Goal: Information Seeking & Learning: Learn about a topic

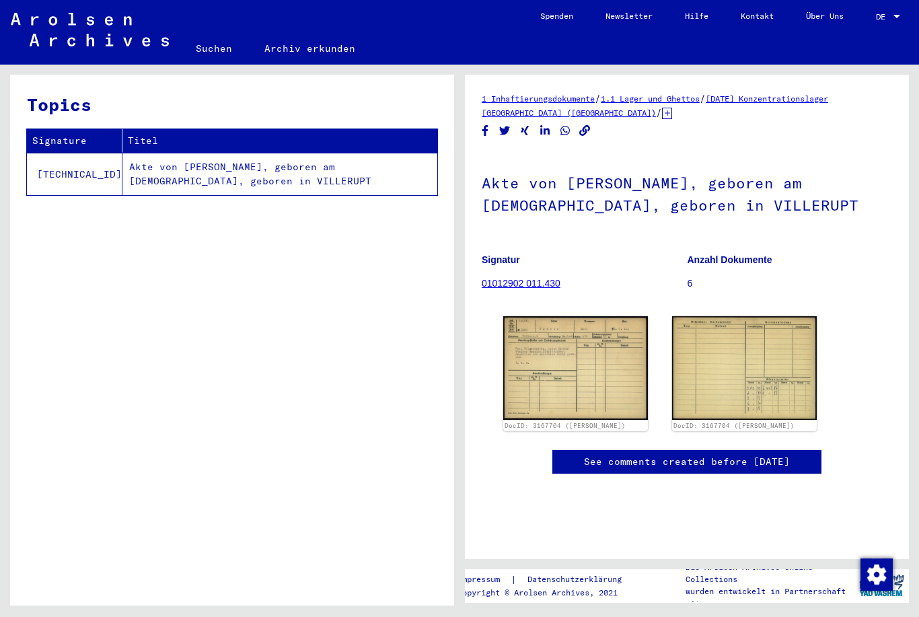
click at [599, 365] on img at bounding box center [575, 368] width 145 height 104
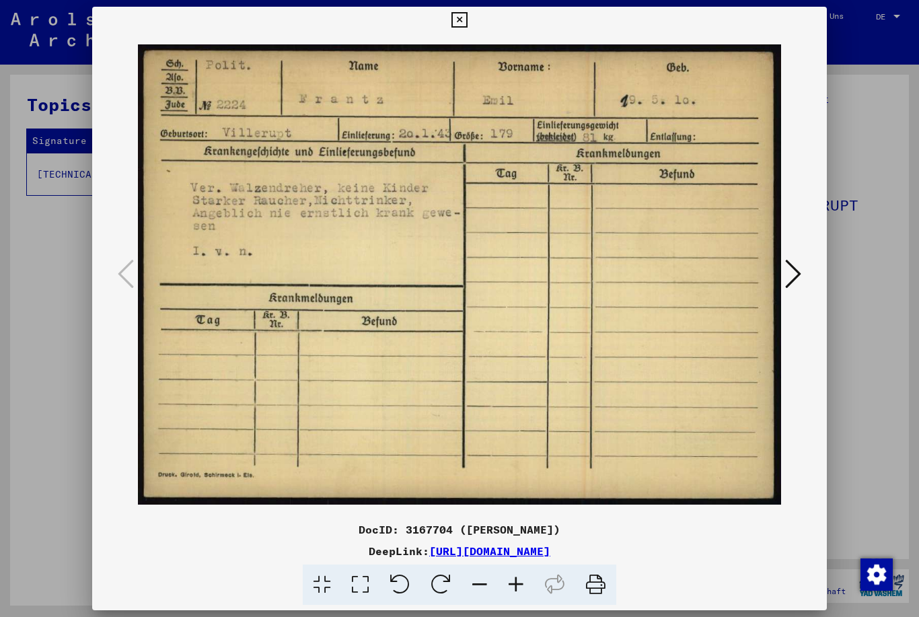
click at [802, 280] on button at bounding box center [793, 275] width 24 height 38
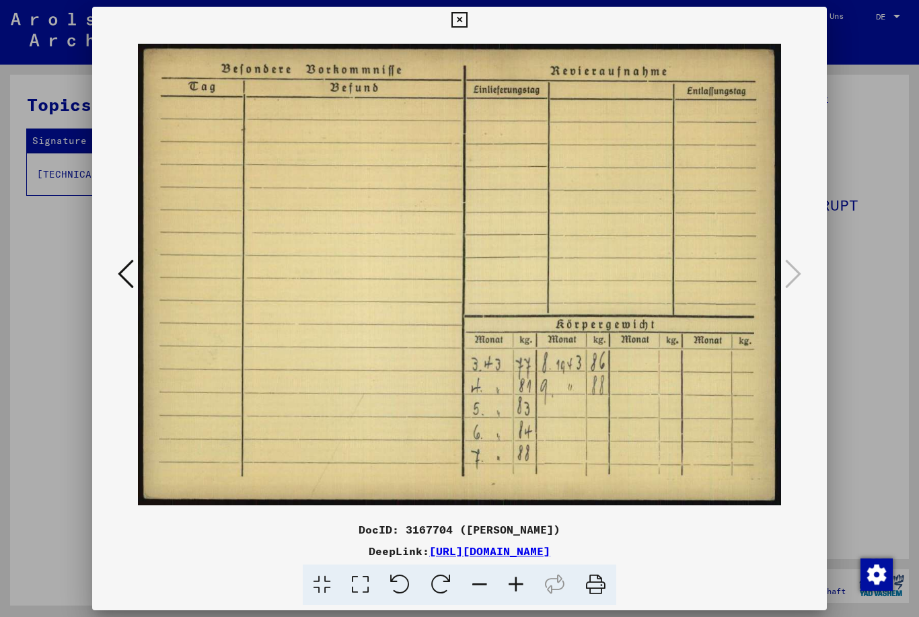
click at [780, 271] on img at bounding box center [460, 275] width 644 height 482
click at [471, 18] on button at bounding box center [459, 20] width 24 height 27
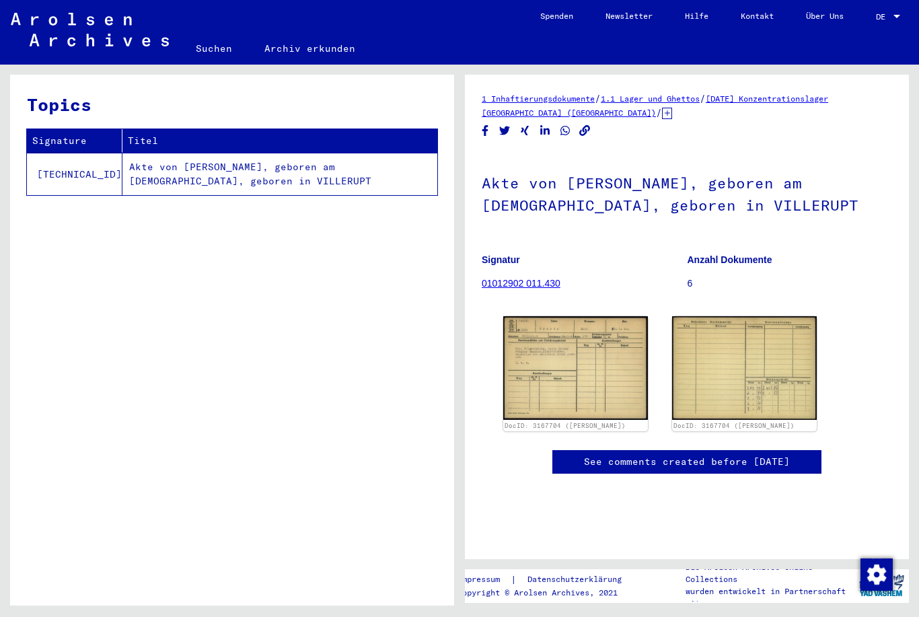
click at [755, 265] on b "Anzahl Dokumente" at bounding box center [729, 259] width 85 height 11
click at [720, 266] on p "Anzahl Dokumente" at bounding box center [789, 260] width 205 height 14
click at [693, 288] on p "6" at bounding box center [789, 283] width 205 height 14
click at [722, 266] on p "Anzahl Dokumente" at bounding box center [789, 260] width 205 height 14
click at [726, 265] on b "Anzahl Dokumente" at bounding box center [729, 259] width 85 height 11
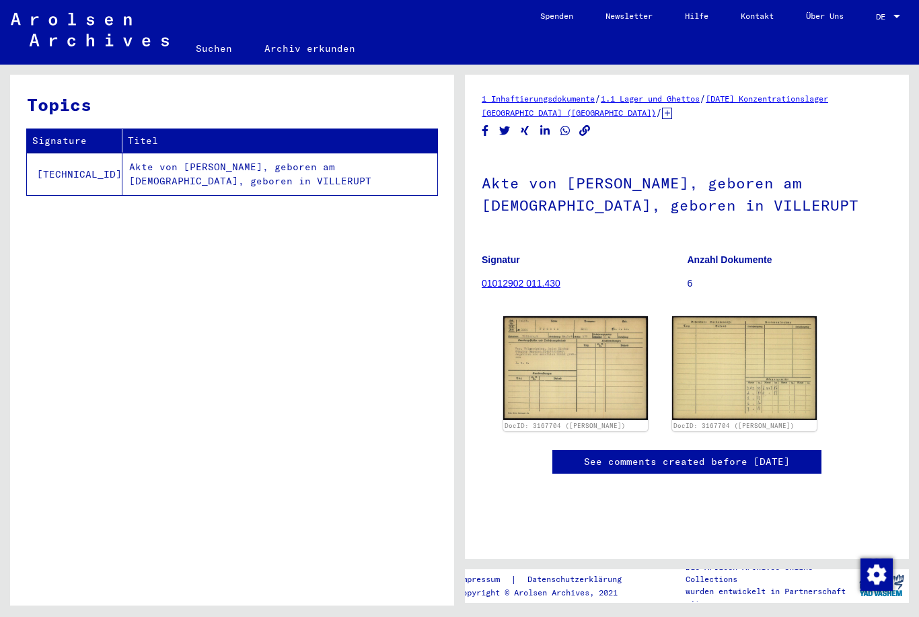
click at [526, 287] on link "01012902 011.430" at bounding box center [521, 283] width 79 height 11
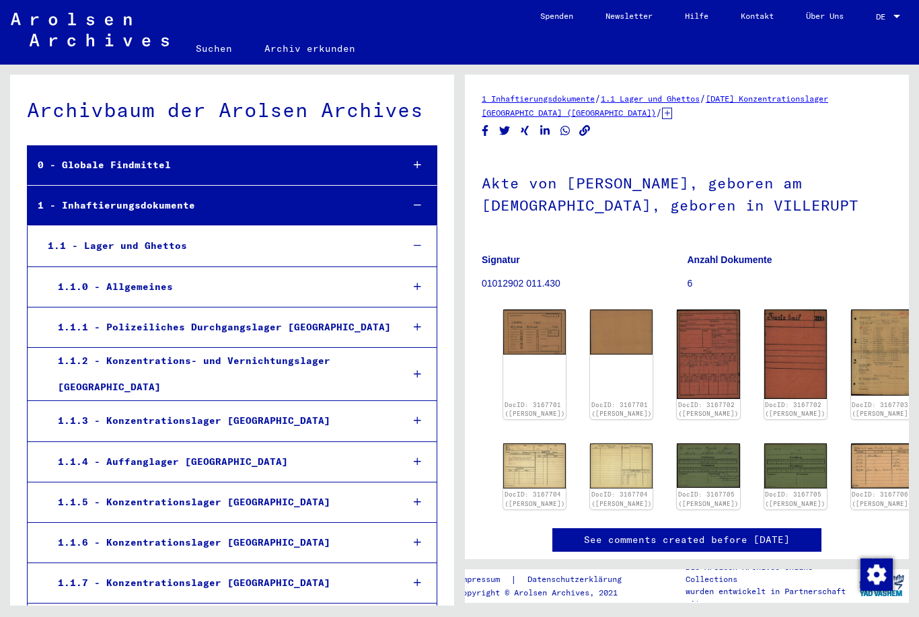
scroll to position [26391, 0]
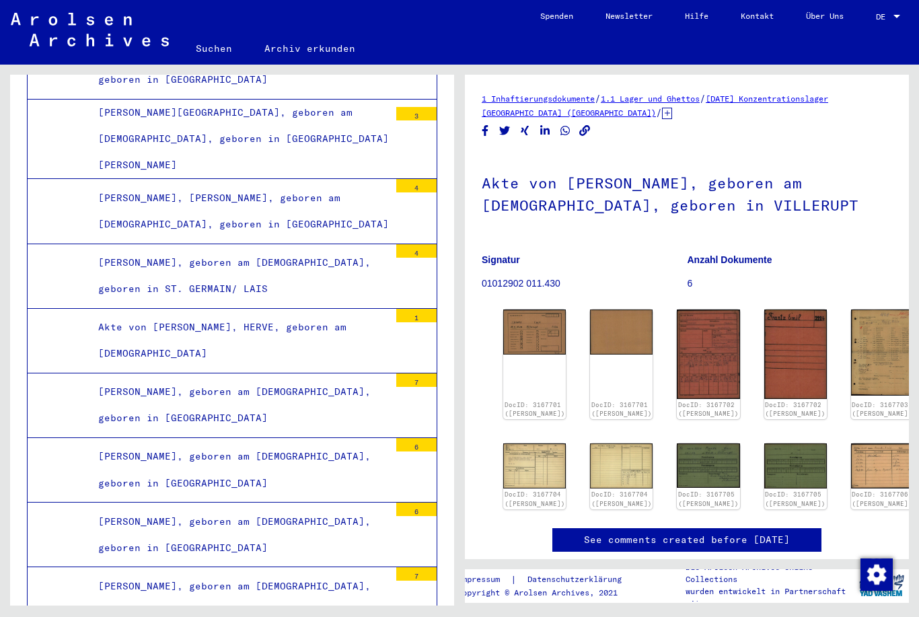
click at [677, 455] on img at bounding box center [708, 465] width 63 height 44
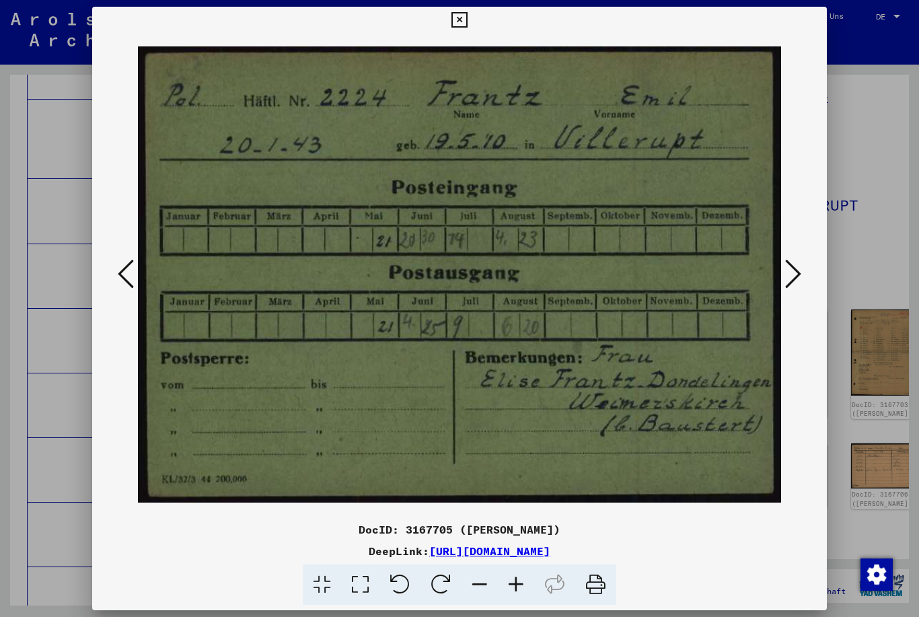
click at [785, 270] on icon at bounding box center [793, 274] width 16 height 32
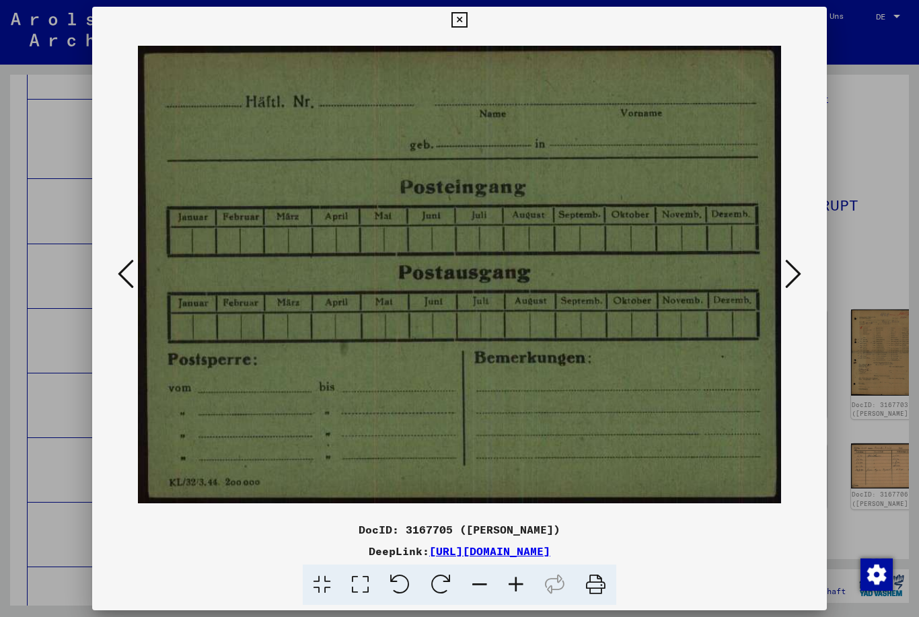
click at [791, 275] on icon at bounding box center [793, 274] width 16 height 32
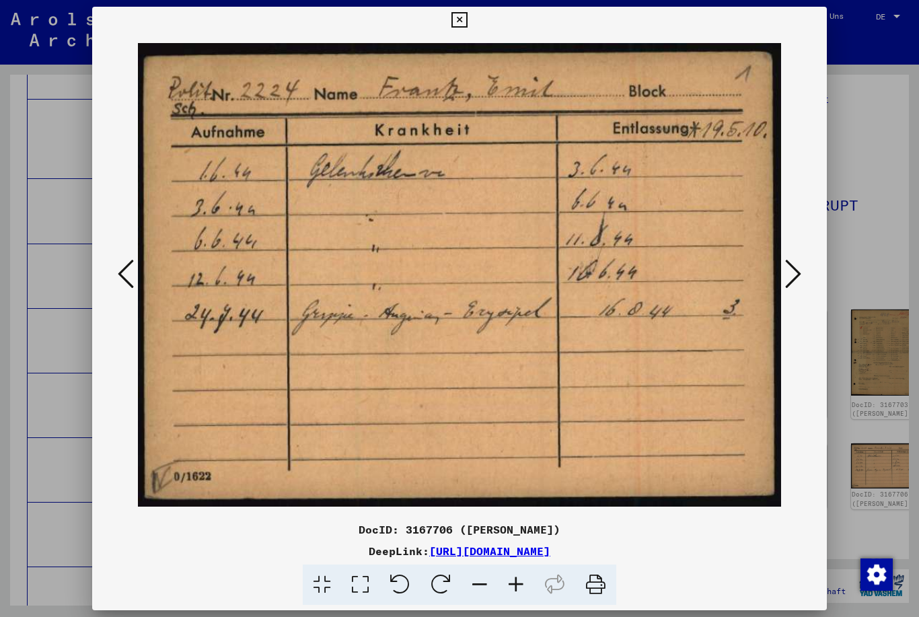
click at [798, 272] on icon at bounding box center [793, 274] width 16 height 32
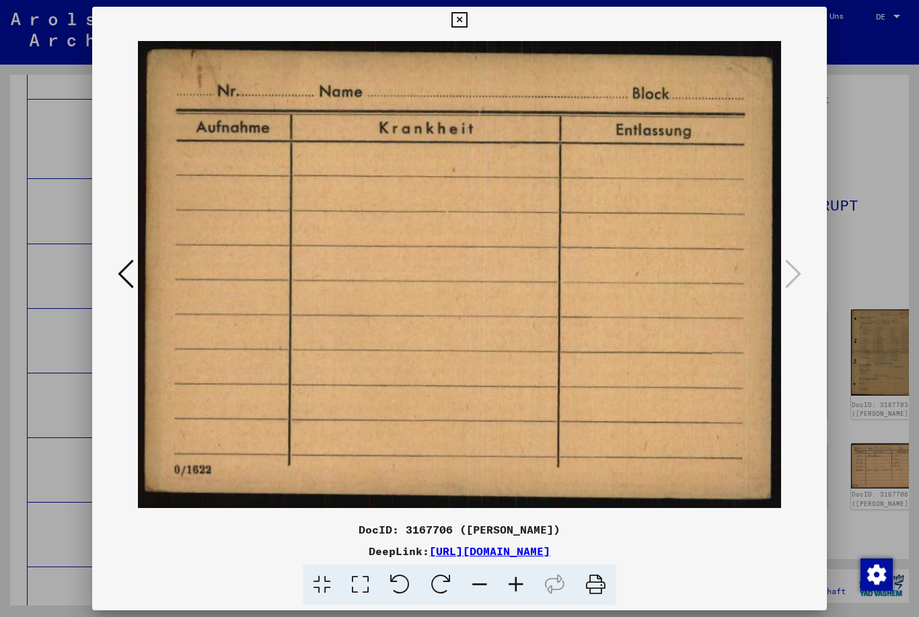
click at [897, 403] on div at bounding box center [459, 308] width 919 height 617
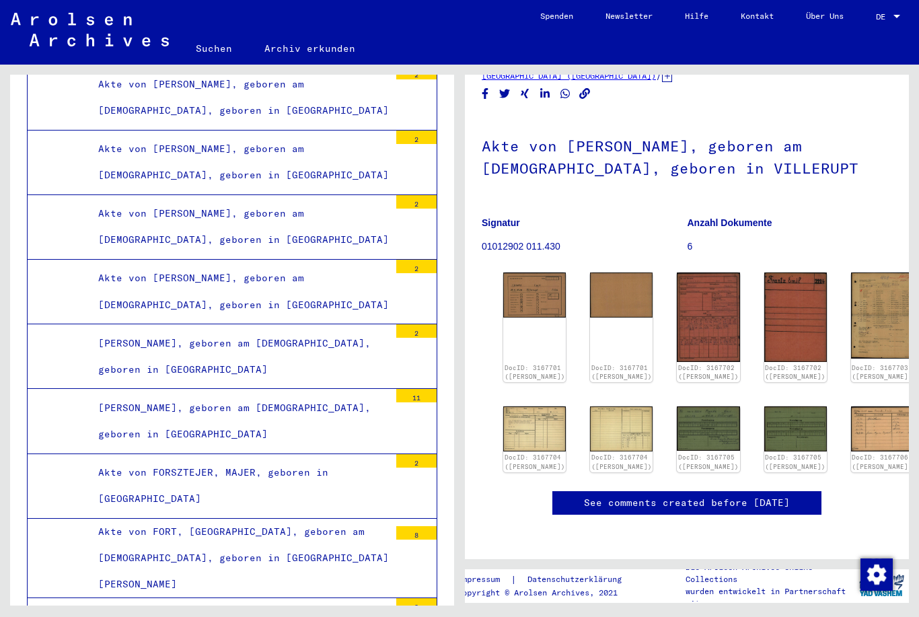
scroll to position [24955, 0]
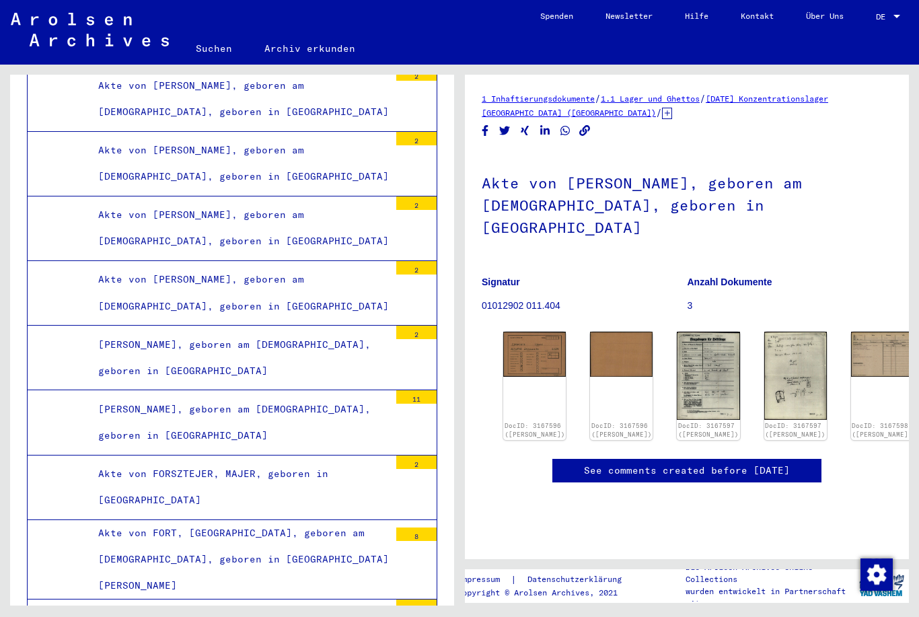
click at [521, 354] on div "DocID: 3167596 ([PERSON_NAME])" at bounding box center [534, 386] width 63 height 108
click at [527, 422] on link "DocID: 3167596 ([PERSON_NAME])" at bounding box center [534, 430] width 61 height 17
click at [543, 332] on img at bounding box center [534, 354] width 63 height 45
